Goal: Transaction & Acquisition: Purchase product/service

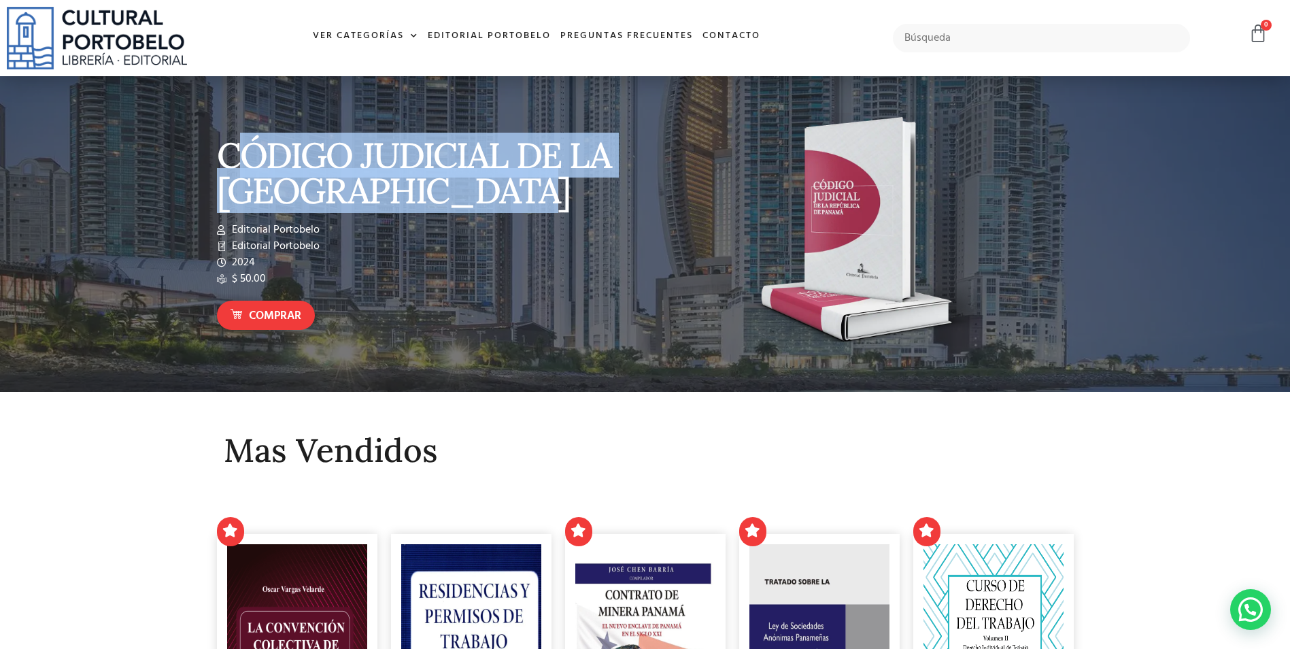
drag, startPoint x: 232, startPoint y: 154, endPoint x: 520, endPoint y: 208, distance: 293.5
click at [520, 208] on p "CÓDIGO JUDICIAL DE LA REPÚBLICA DE PANAMÁ" at bounding box center [428, 172] width 422 height 71
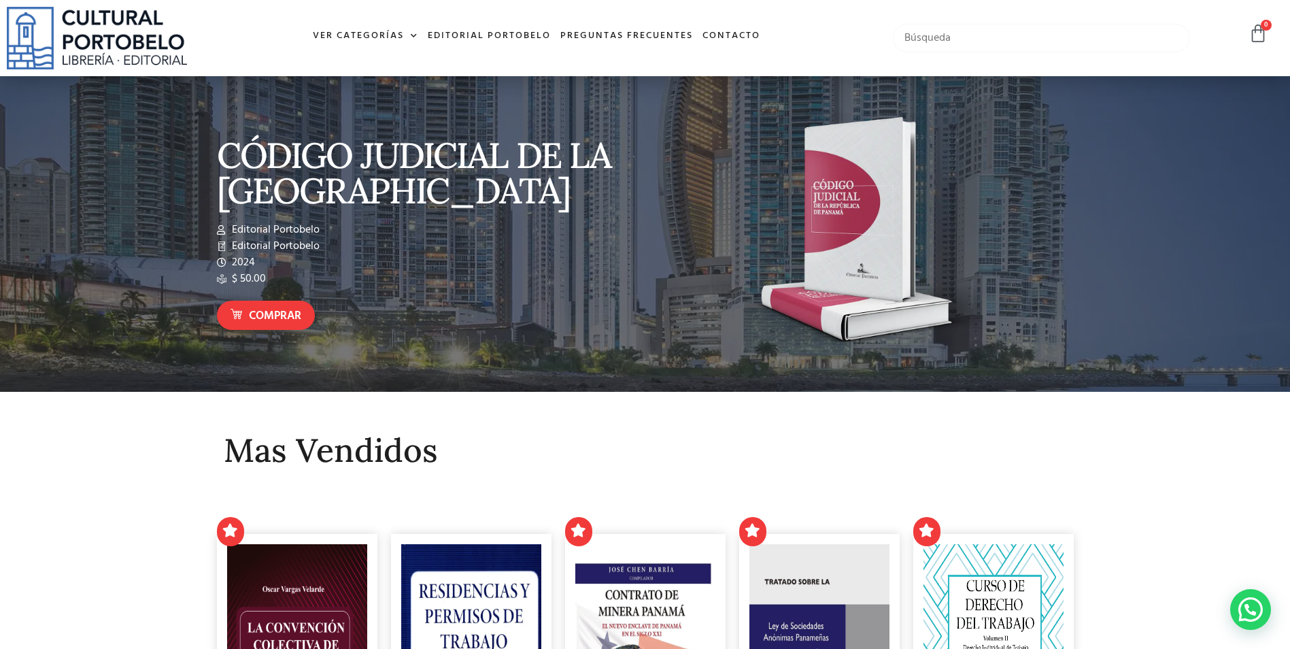
click at [928, 31] on input "text" at bounding box center [1041, 38] width 297 height 29
type input "codigo civil"
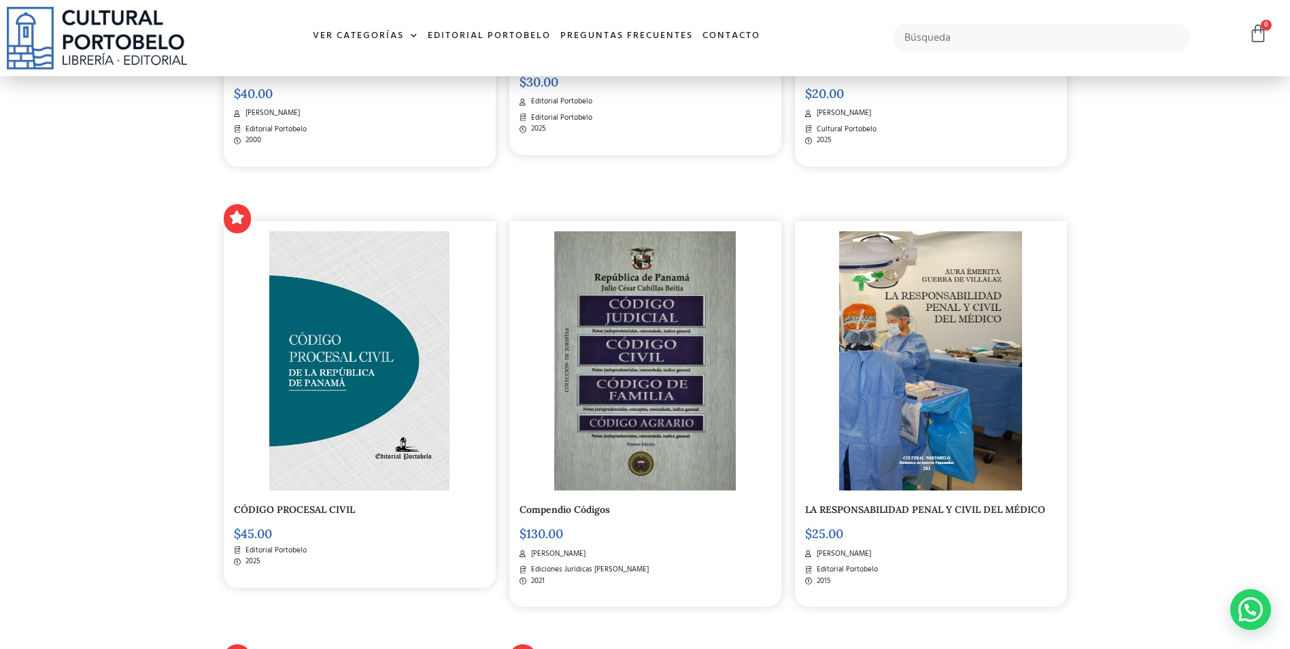
scroll to position [680, 0]
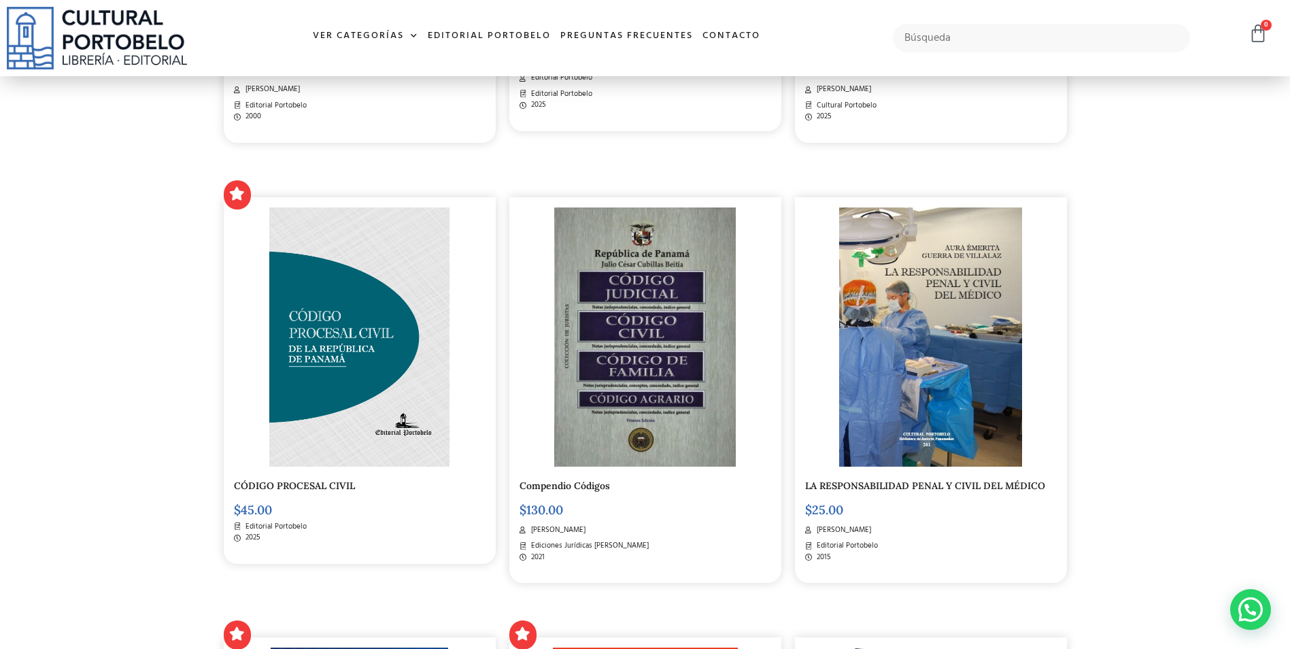
click at [329, 487] on link "CÓDIGO PROCESAL CIVIL" at bounding box center [294, 486] width 121 height 12
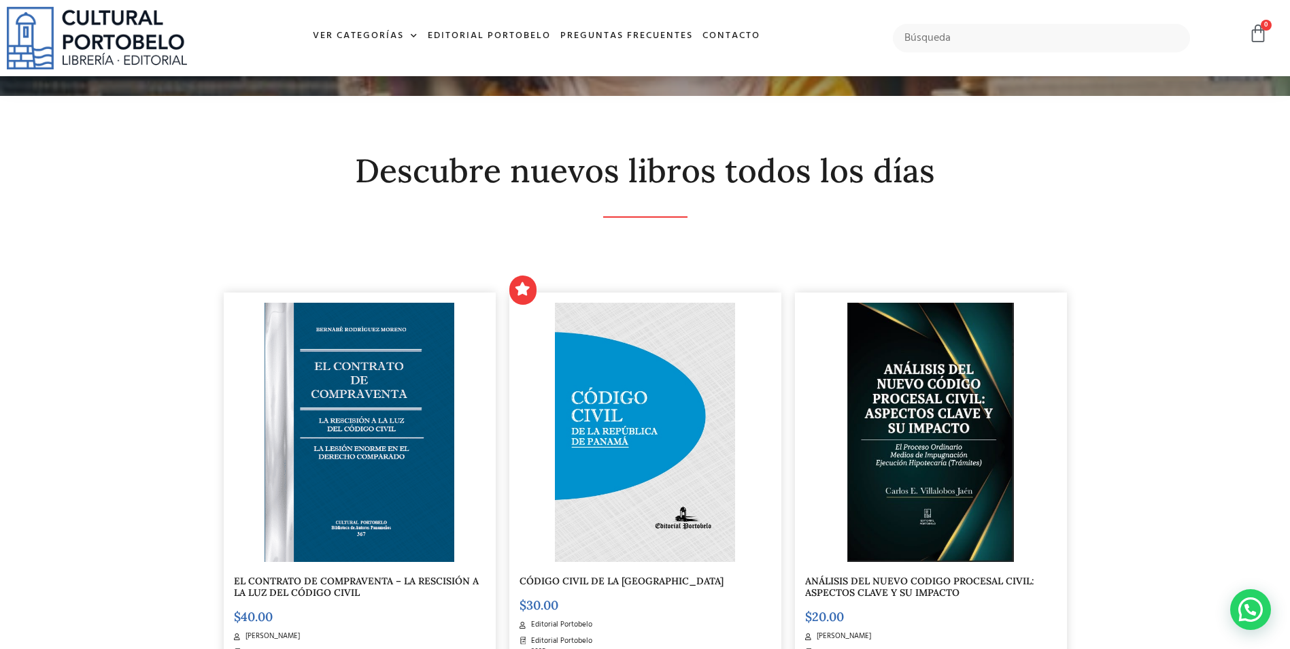
scroll to position [0, 0]
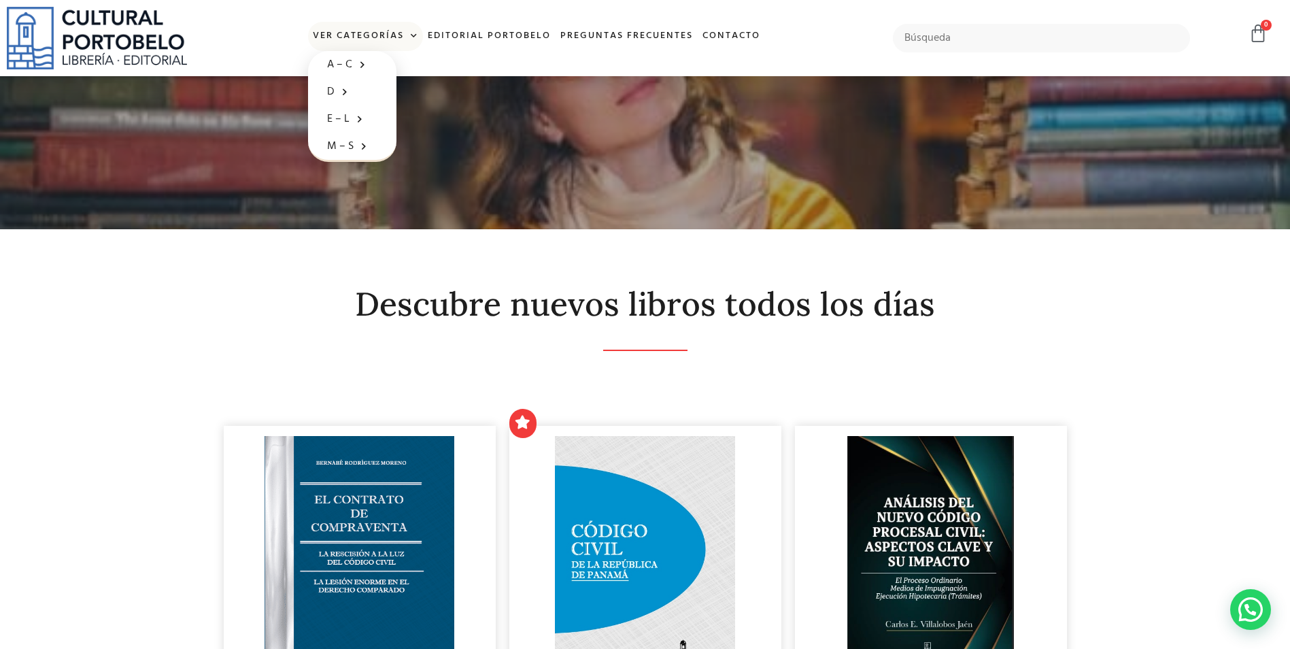
click at [414, 32] on span at bounding box center [411, 36] width 14 height 20
